Goal: Task Accomplishment & Management: Use online tool/utility

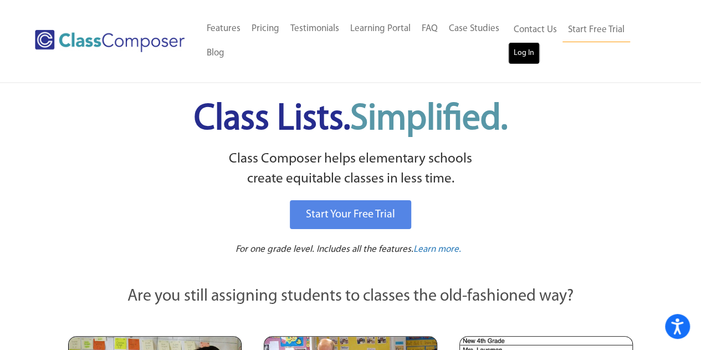
click at [520, 48] on link "Log In" at bounding box center [524, 53] width 32 height 22
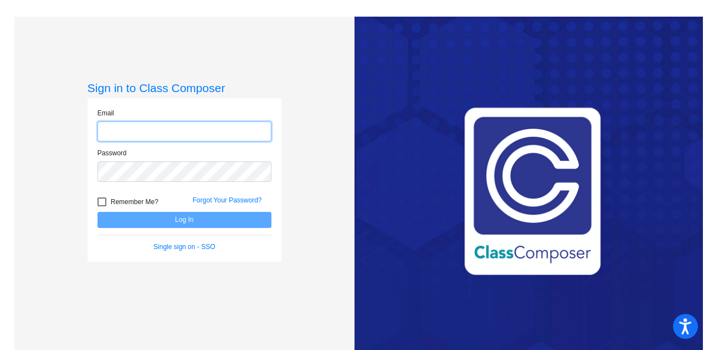
type input "[PERSON_NAME][EMAIL_ADDRESS][PERSON_NAME][DOMAIN_NAME]"
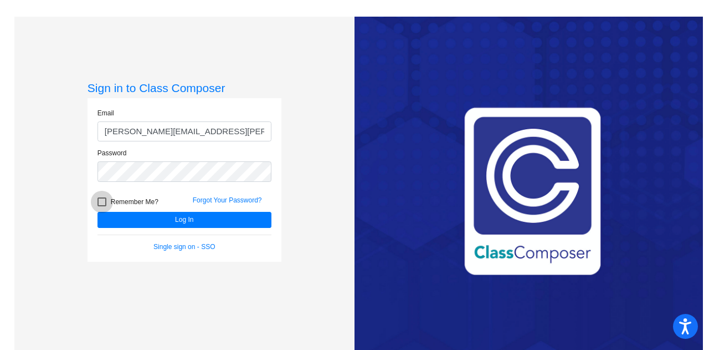
click at [102, 201] on div at bounding box center [102, 201] width 9 height 9
click at [102, 206] on input "Remember Me?" at bounding box center [101, 206] width 1 height 1
checkbox input "true"
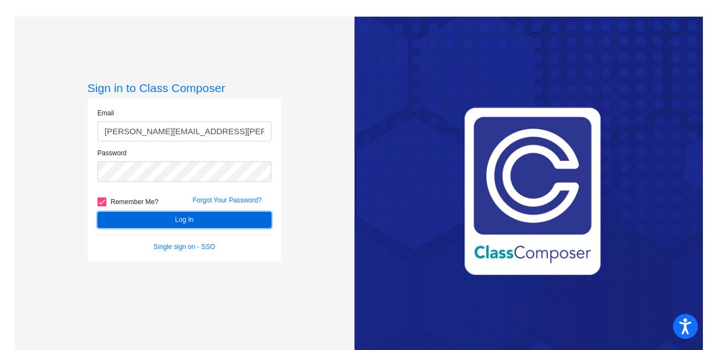
click at [154, 212] on button "Log In" at bounding box center [185, 220] width 174 height 16
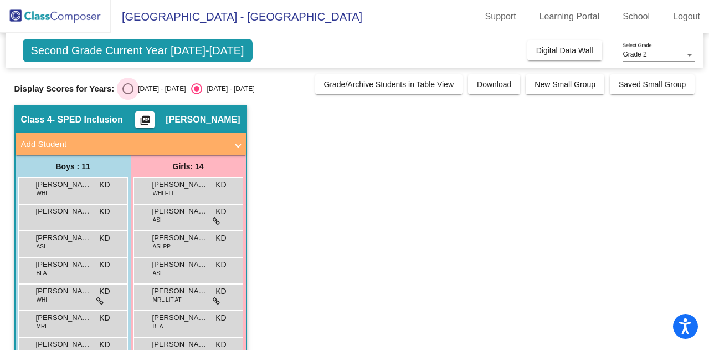
click at [131, 87] on div "Select an option" at bounding box center [127, 88] width 11 height 11
click at [128, 94] on input "[DATE] - [DATE]" at bounding box center [127, 94] width 1 height 1
radio input "true"
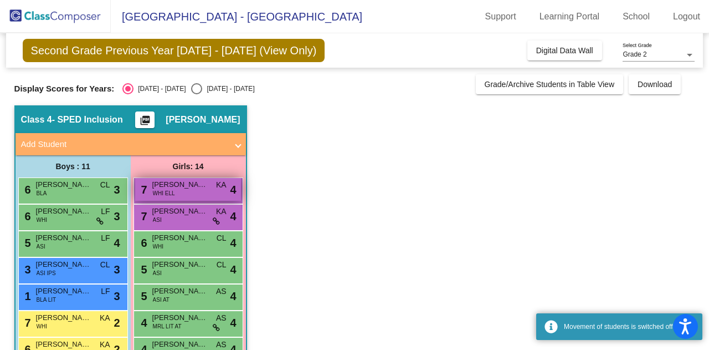
click at [176, 188] on span "[PERSON_NAME]" at bounding box center [179, 184] width 55 height 11
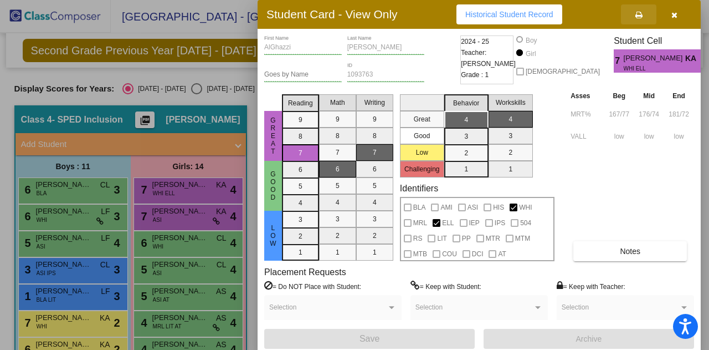
click at [640, 13] on icon at bounding box center [639, 15] width 7 height 8
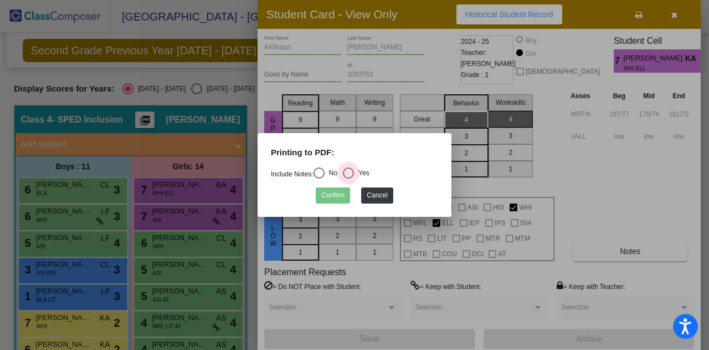
click at [354, 168] on div "Select an option" at bounding box center [348, 172] width 11 height 11
click at [349, 178] on input "Yes" at bounding box center [348, 178] width 1 height 1
radio input "true"
click at [338, 194] on button "Confirm" at bounding box center [333, 195] width 34 height 16
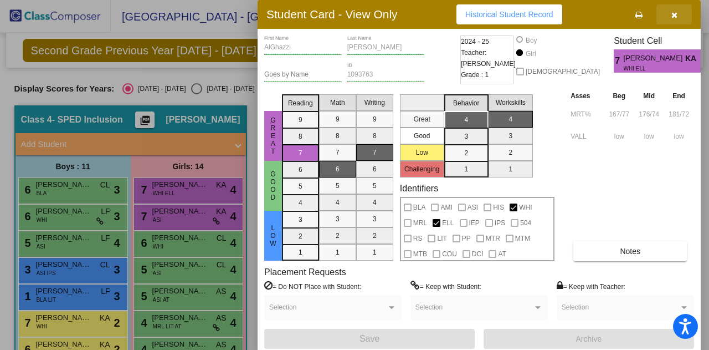
click at [672, 16] on icon "button" at bounding box center [675, 15] width 6 height 8
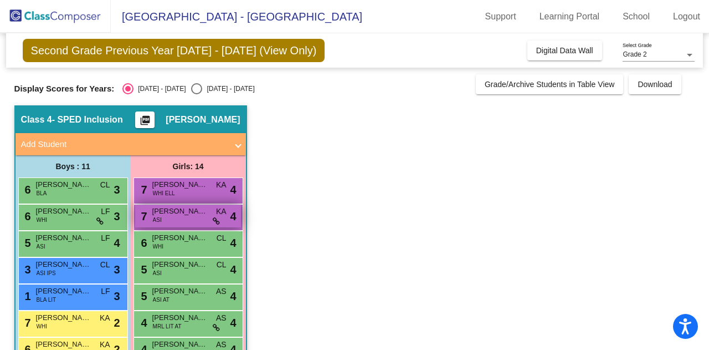
click at [188, 210] on span "[PERSON_NAME]" at bounding box center [179, 211] width 55 height 11
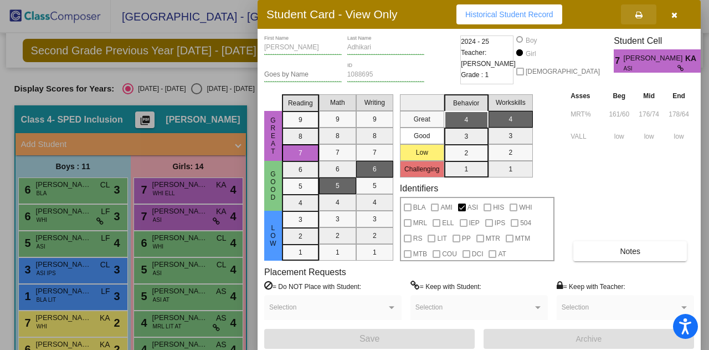
click at [642, 13] on icon at bounding box center [639, 15] width 7 height 8
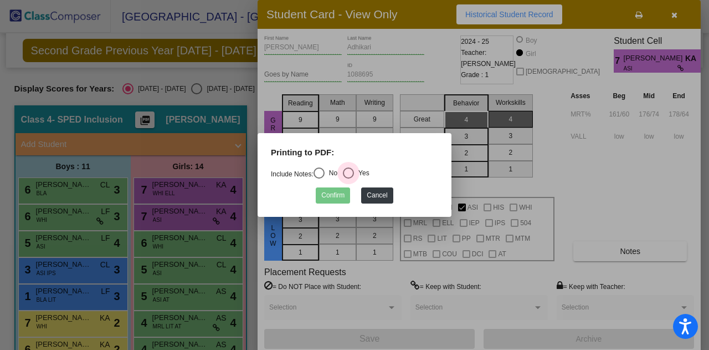
click at [354, 172] on div "Select an option" at bounding box center [348, 172] width 11 height 11
click at [349, 178] on input "Yes" at bounding box center [348, 178] width 1 height 1
radio input "true"
click at [337, 192] on button "Confirm" at bounding box center [333, 195] width 34 height 16
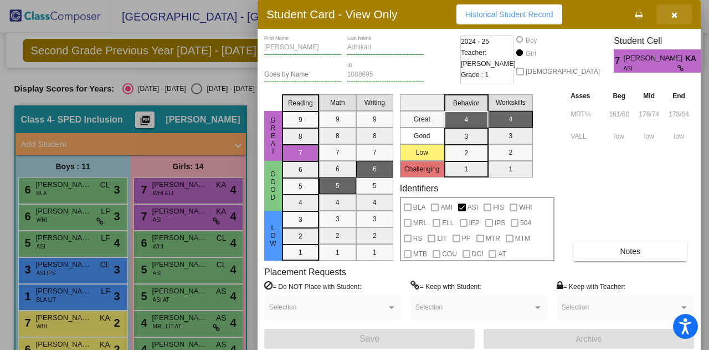
click at [678, 10] on button "button" at bounding box center [674, 14] width 35 height 20
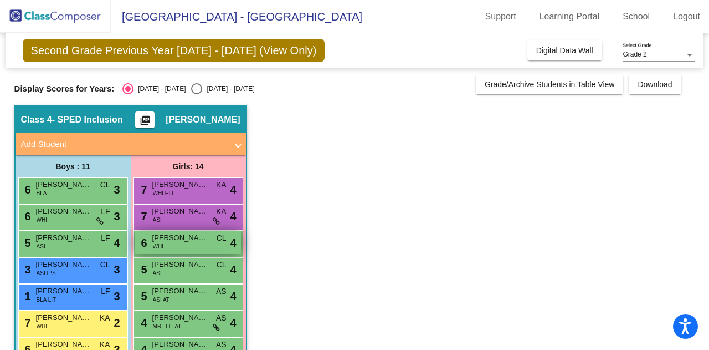
click at [187, 240] on span "[PERSON_NAME]" at bounding box center [179, 237] width 55 height 11
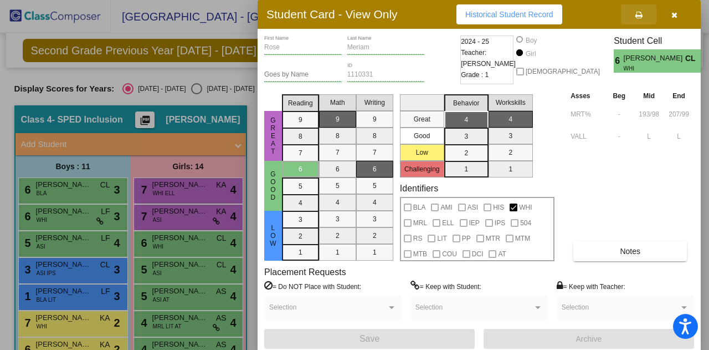
click at [640, 8] on button at bounding box center [638, 14] width 35 height 20
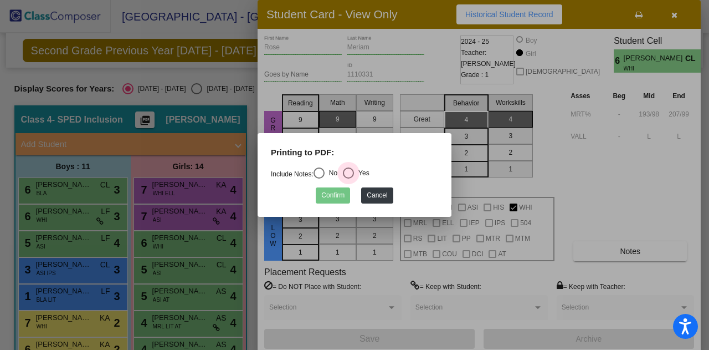
click at [354, 172] on div "Select an option" at bounding box center [348, 172] width 11 height 11
click at [349, 178] on input "Yes" at bounding box center [348, 178] width 1 height 1
radio input "true"
click at [334, 192] on button "Confirm" at bounding box center [333, 195] width 34 height 16
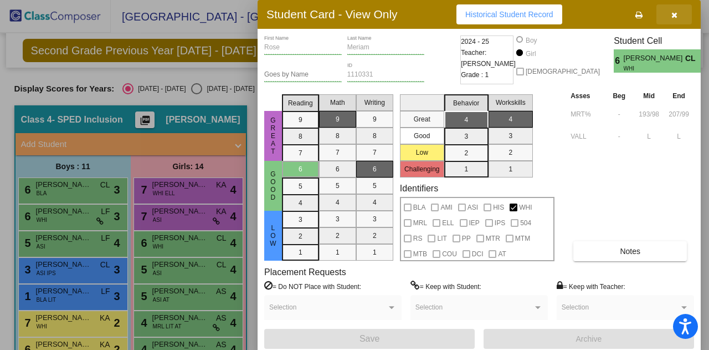
click at [669, 10] on button "button" at bounding box center [674, 14] width 35 height 20
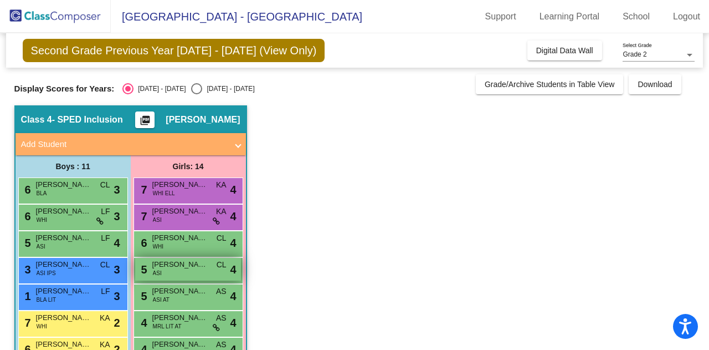
click at [190, 264] on span "[PERSON_NAME]" at bounding box center [179, 264] width 55 height 11
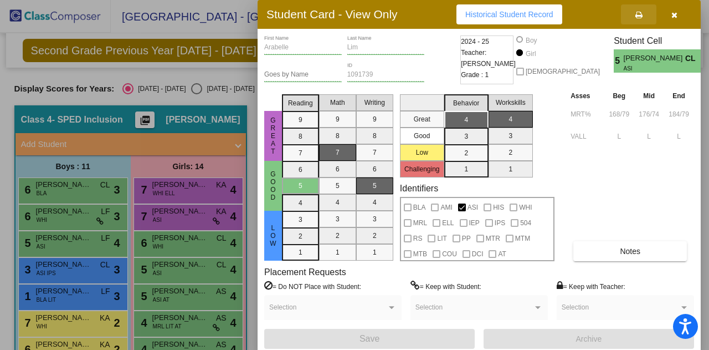
click at [644, 10] on button at bounding box center [638, 14] width 35 height 20
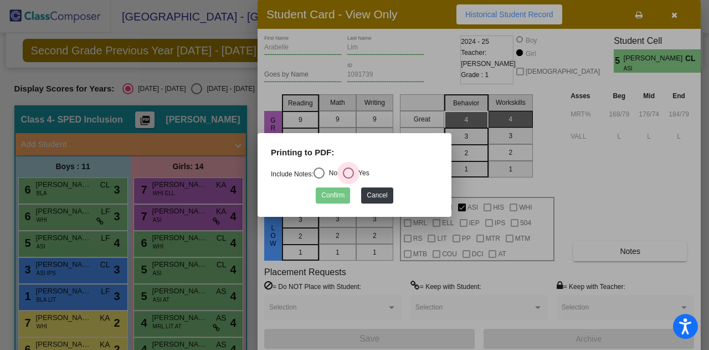
click at [349, 172] on div "Select an option" at bounding box center [348, 172] width 11 height 11
click at [349, 178] on input "Yes" at bounding box center [348, 178] width 1 height 1
radio input "true"
click at [334, 193] on button "Confirm" at bounding box center [333, 195] width 34 height 16
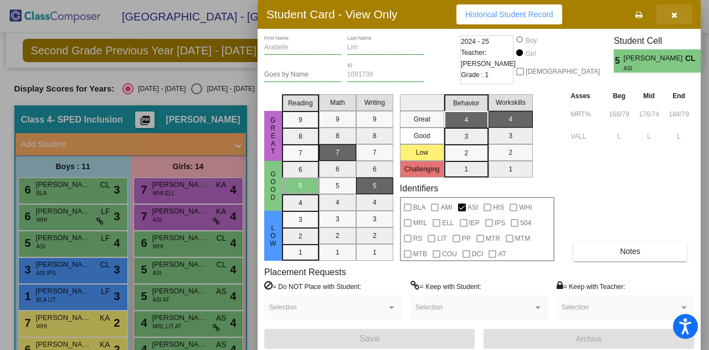
click at [667, 17] on button "button" at bounding box center [674, 14] width 35 height 20
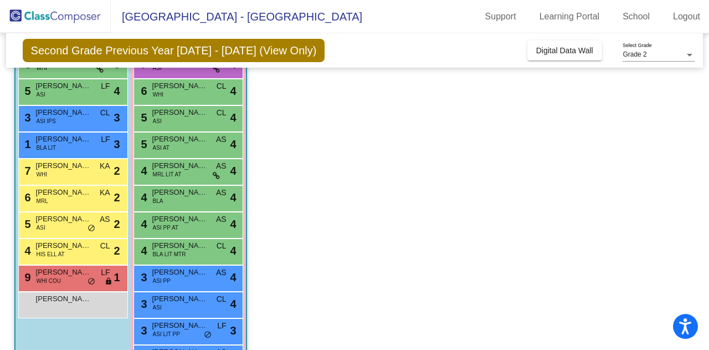
scroll to position [169, 0]
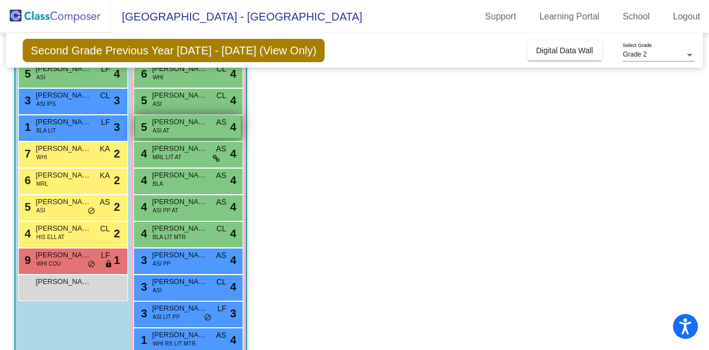
click at [177, 123] on span "[PERSON_NAME]" at bounding box center [179, 121] width 55 height 11
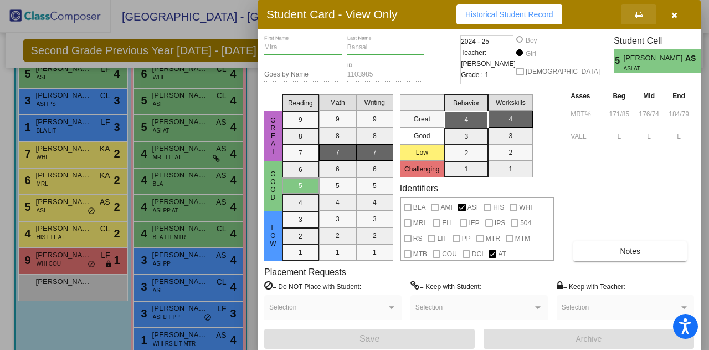
click at [635, 5] on button at bounding box center [638, 14] width 35 height 20
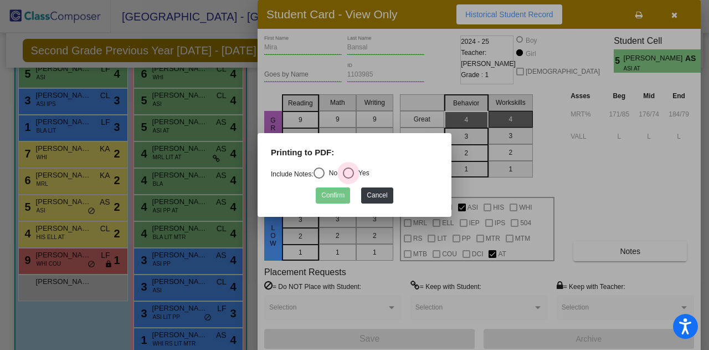
click at [350, 173] on div "Select an option" at bounding box center [348, 172] width 11 height 11
click at [349, 178] on input "Yes" at bounding box center [348, 178] width 1 height 1
radio input "true"
click at [340, 190] on button "Confirm" at bounding box center [333, 195] width 34 height 16
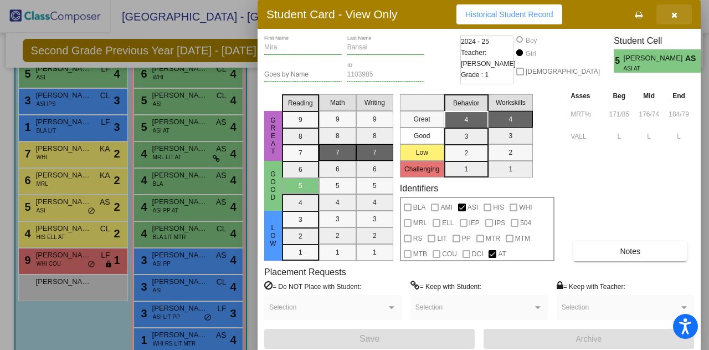
click at [668, 11] on button "button" at bounding box center [674, 14] width 35 height 20
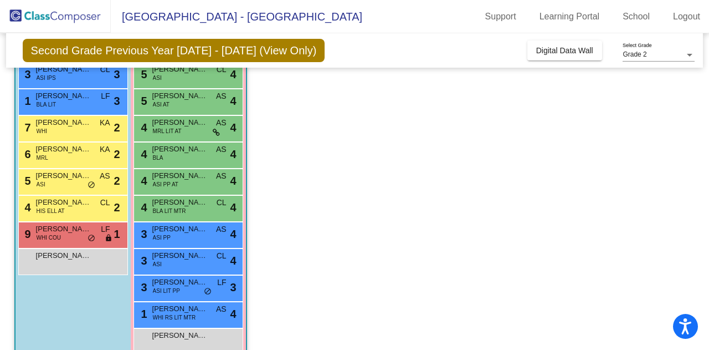
scroll to position [211, 0]
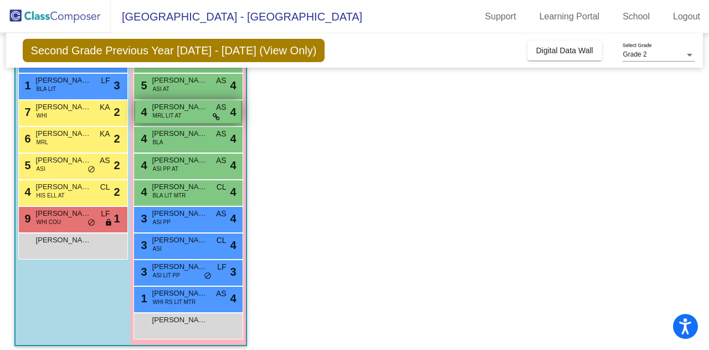
click at [187, 108] on span "[PERSON_NAME]" at bounding box center [179, 106] width 55 height 11
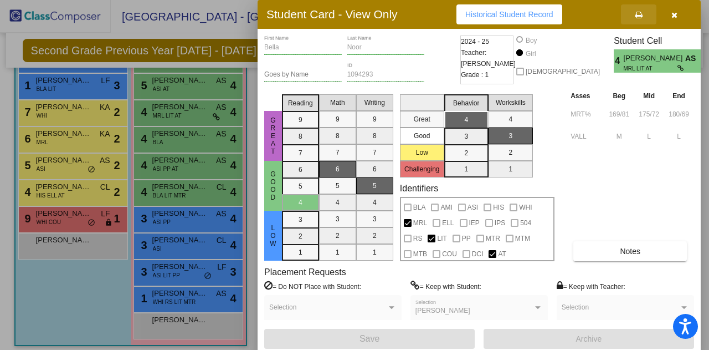
click at [637, 11] on span at bounding box center [639, 14] width 7 height 9
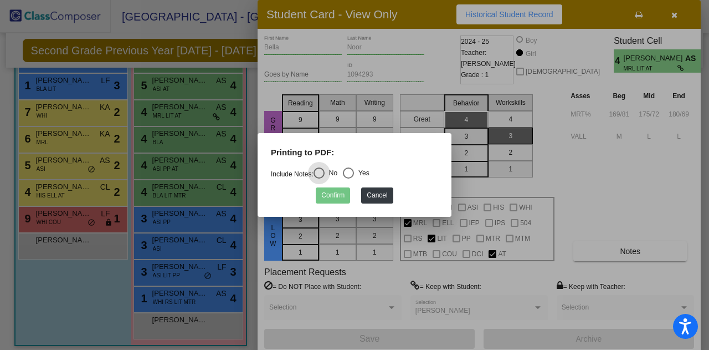
click at [352, 171] on div "Select an option" at bounding box center [348, 172] width 11 height 11
click at [349, 178] on input "Yes" at bounding box center [348, 178] width 1 height 1
radio input "true"
click at [340, 187] on button "Confirm" at bounding box center [333, 195] width 34 height 16
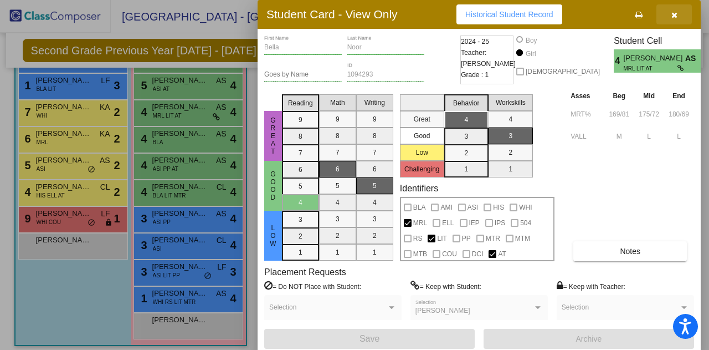
click at [668, 9] on button "button" at bounding box center [674, 14] width 35 height 20
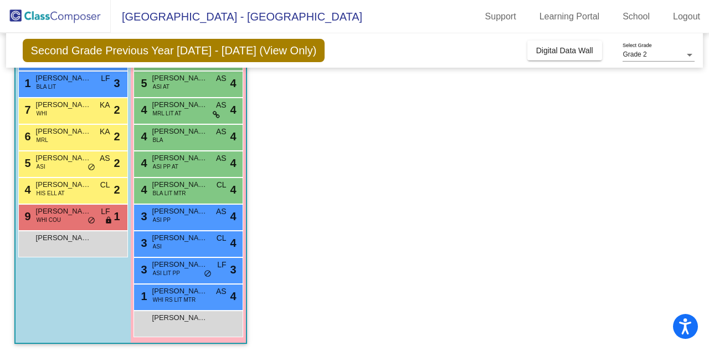
scroll to position [217, 0]
